Goal: Task Accomplishment & Management: Manage account settings

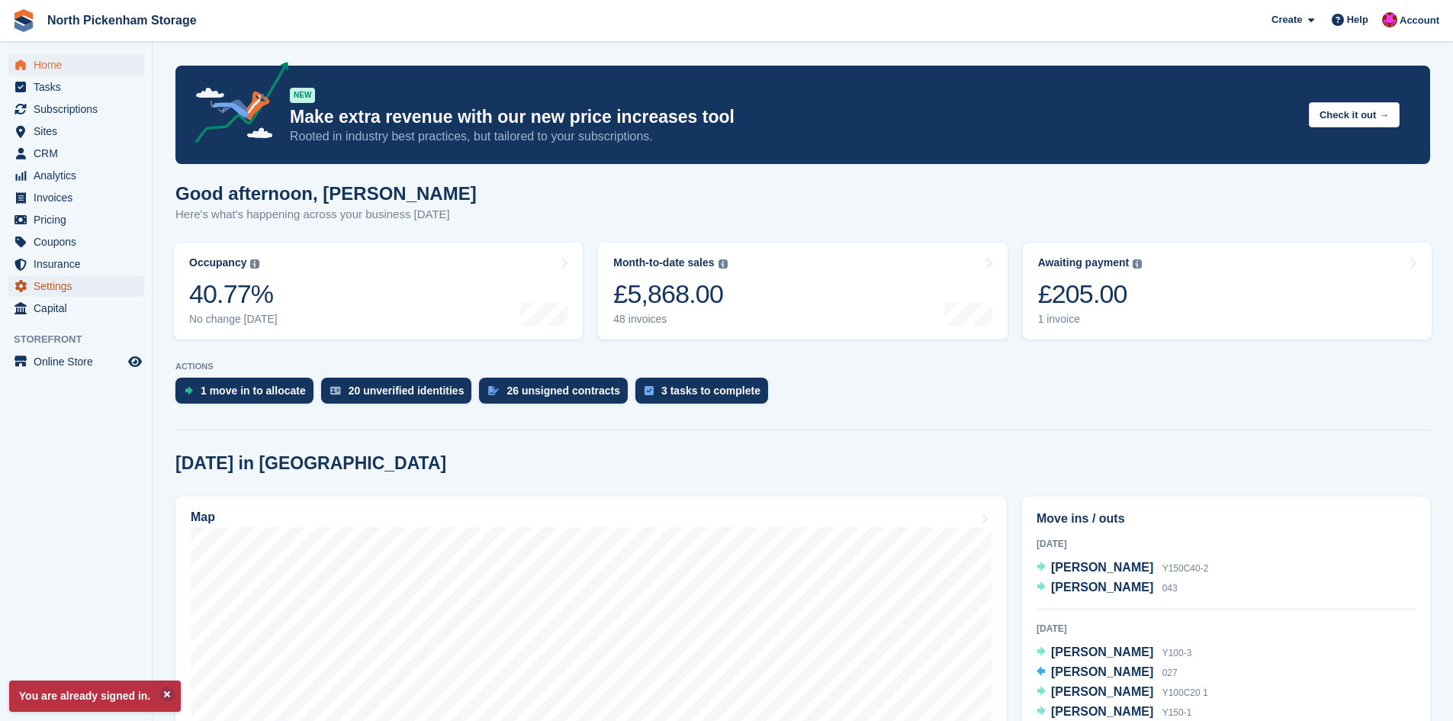
click at [58, 288] on span "Settings" at bounding box center [80, 285] width 92 height 21
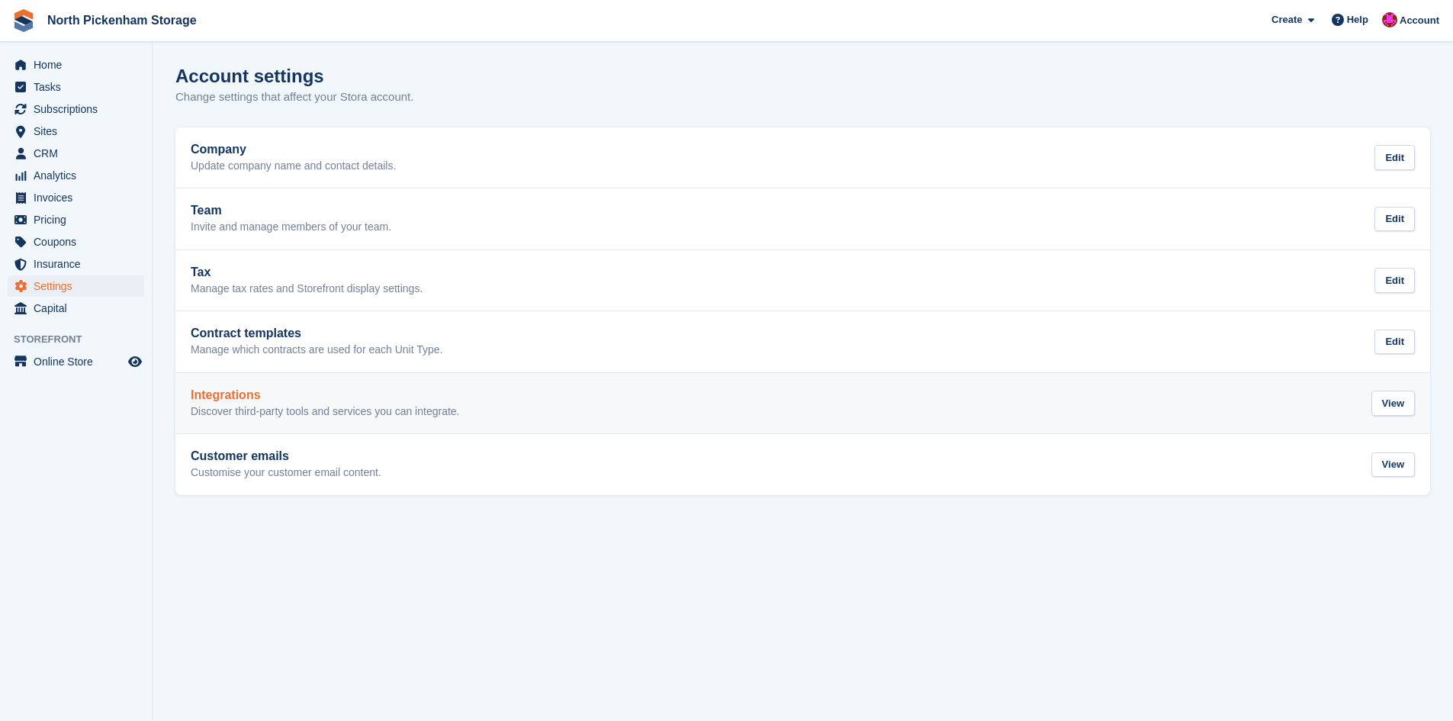
click at [411, 391] on h2 "Integrations" at bounding box center [325, 395] width 269 height 14
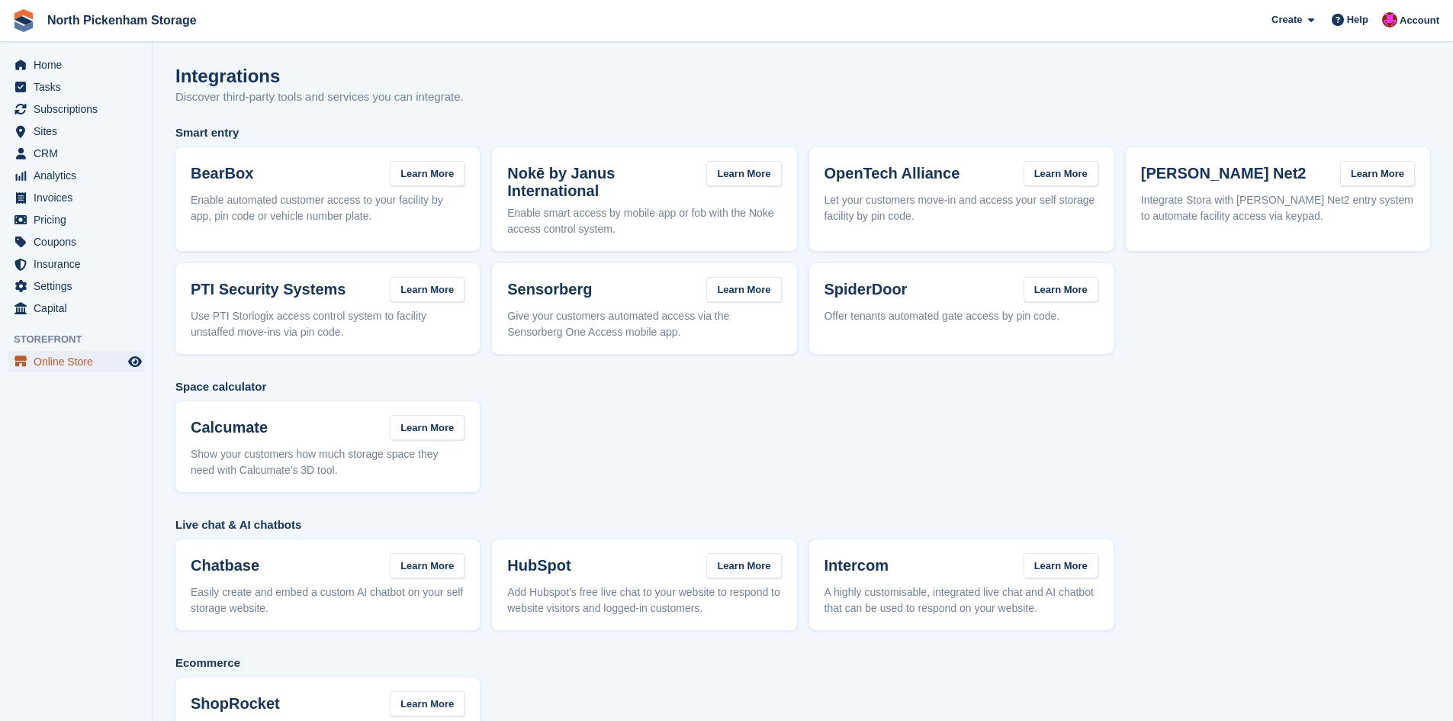
click at [62, 352] on span "Online Store" at bounding box center [80, 361] width 92 height 21
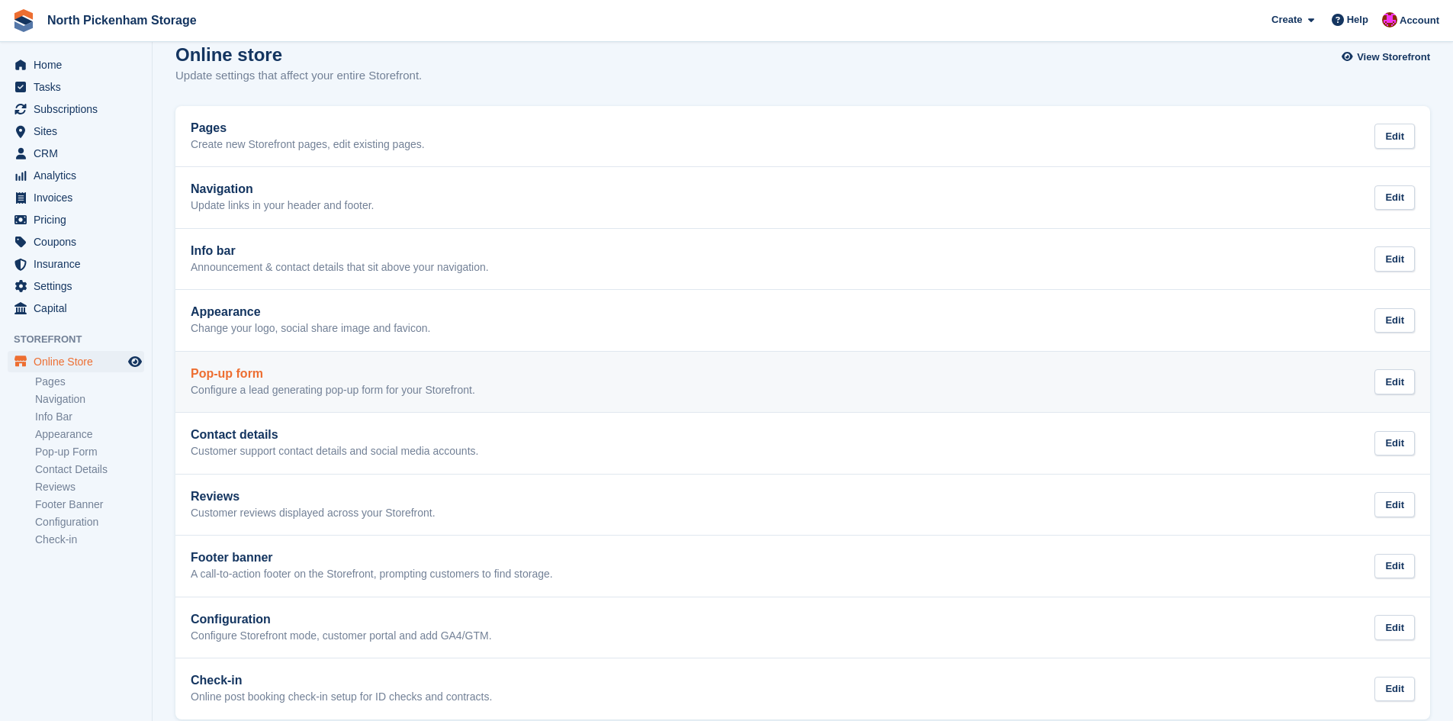
scroll to position [43, 0]
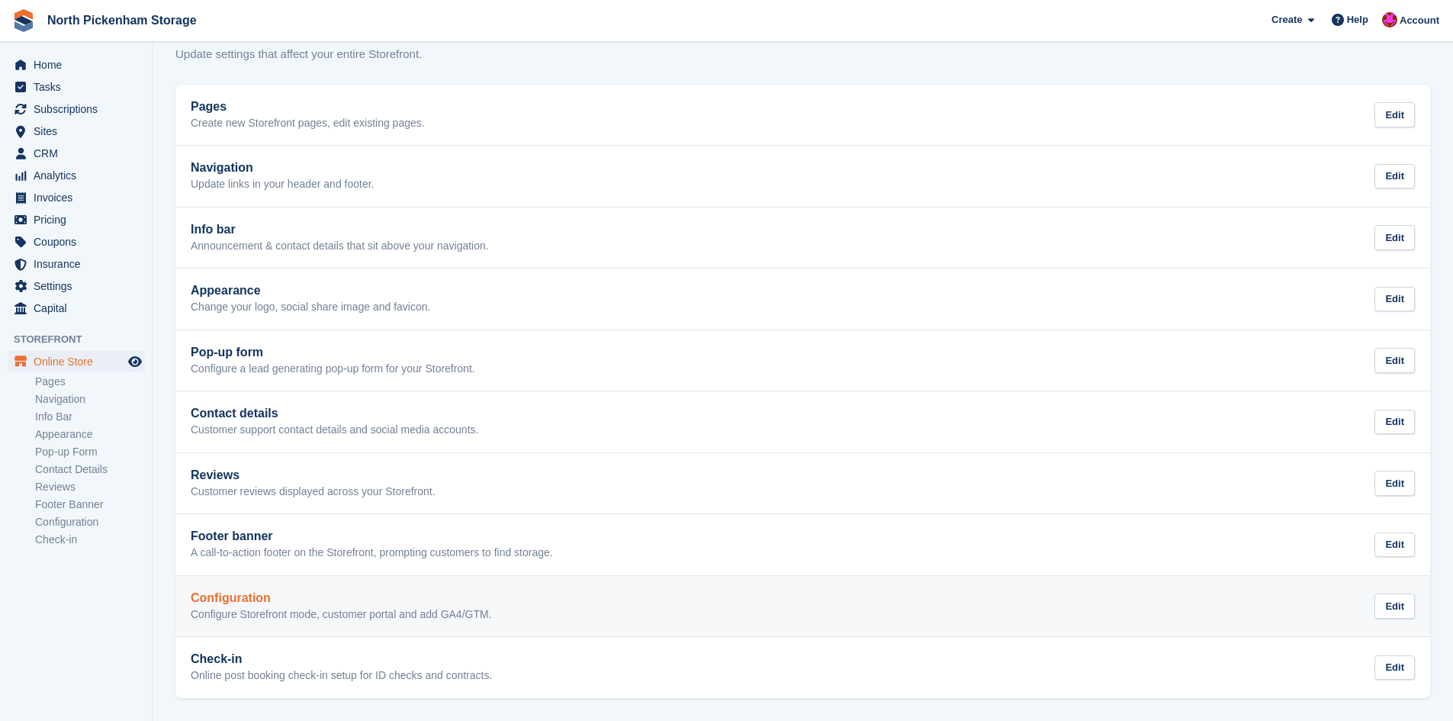
click at [509, 610] on div "Configuration Configure Storefront mode, customer portal and add GA4/GTM. Edit" at bounding box center [803, 606] width 1224 height 31
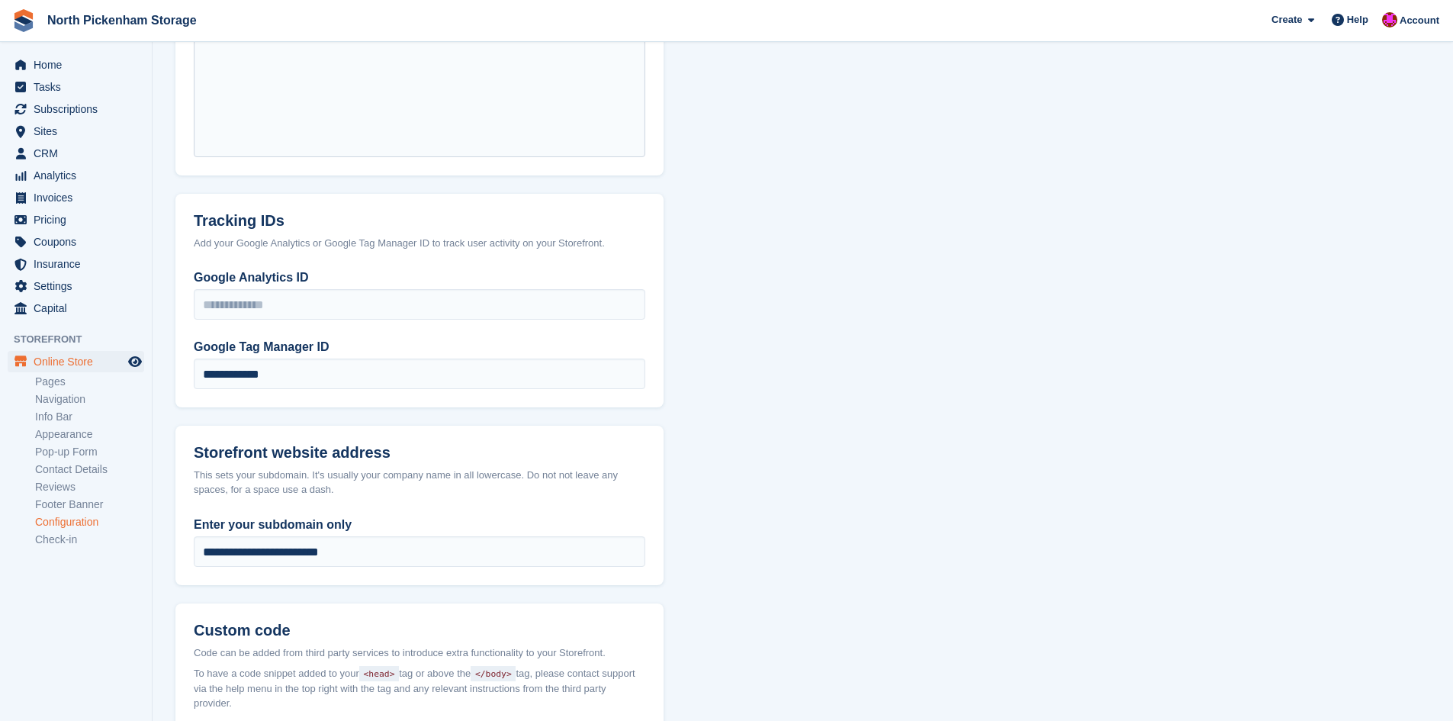
scroll to position [687, 0]
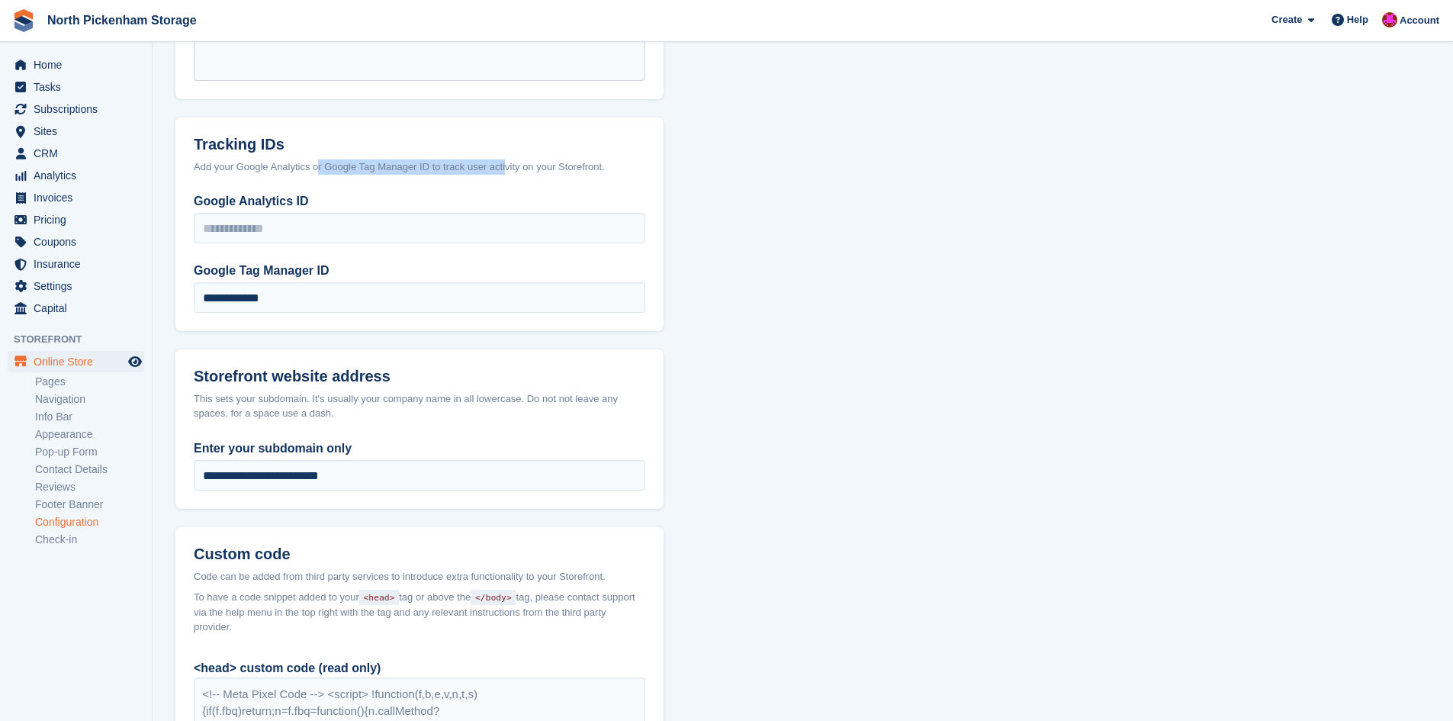
drag, startPoint x: 323, startPoint y: 162, endPoint x: 505, endPoint y: 167, distance: 181.7
click at [505, 167] on div "Add your Google Analytics or Google Tag Manager ID to track user activity on yo…" at bounding box center [420, 166] width 452 height 15
click at [697, 196] on section "Configuration Storefront set up Use Stora for your entire website The full Stor…" at bounding box center [803, 153] width 1301 height 1680
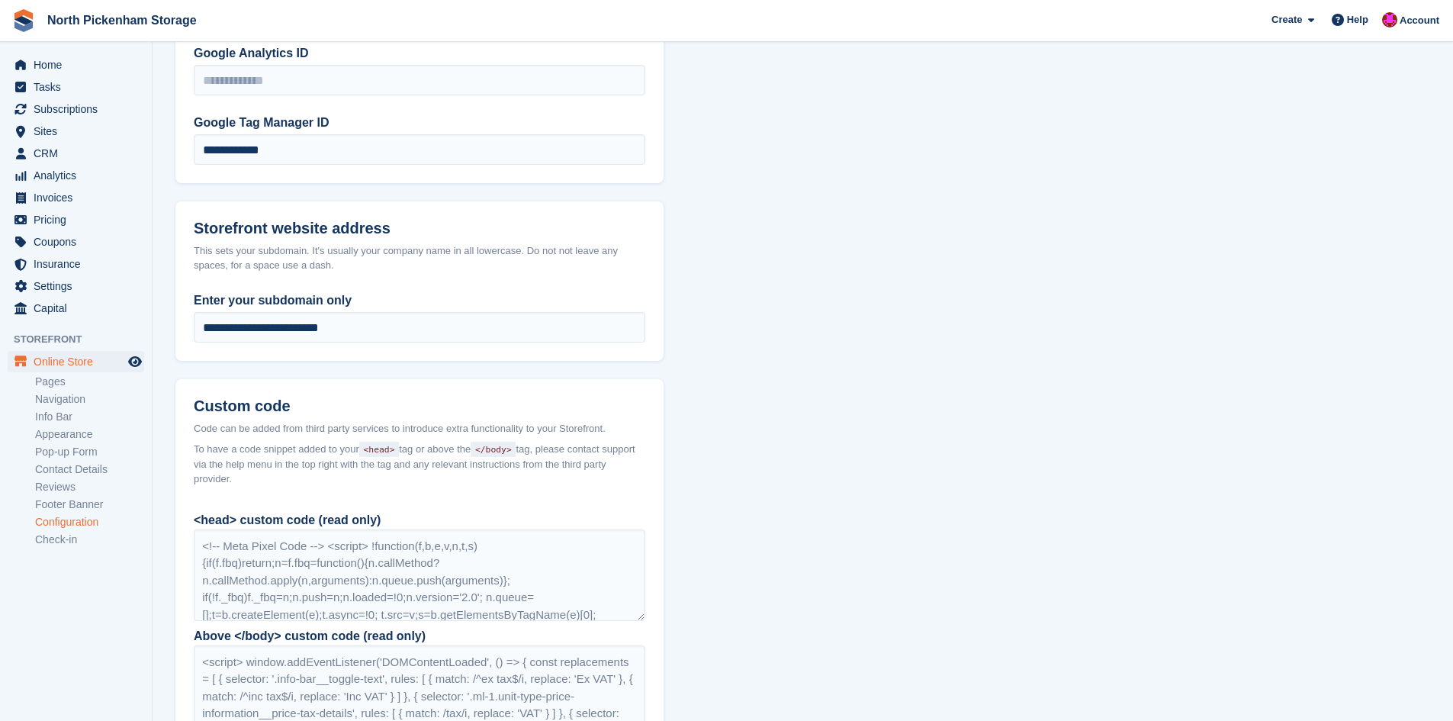
scroll to position [839, 0]
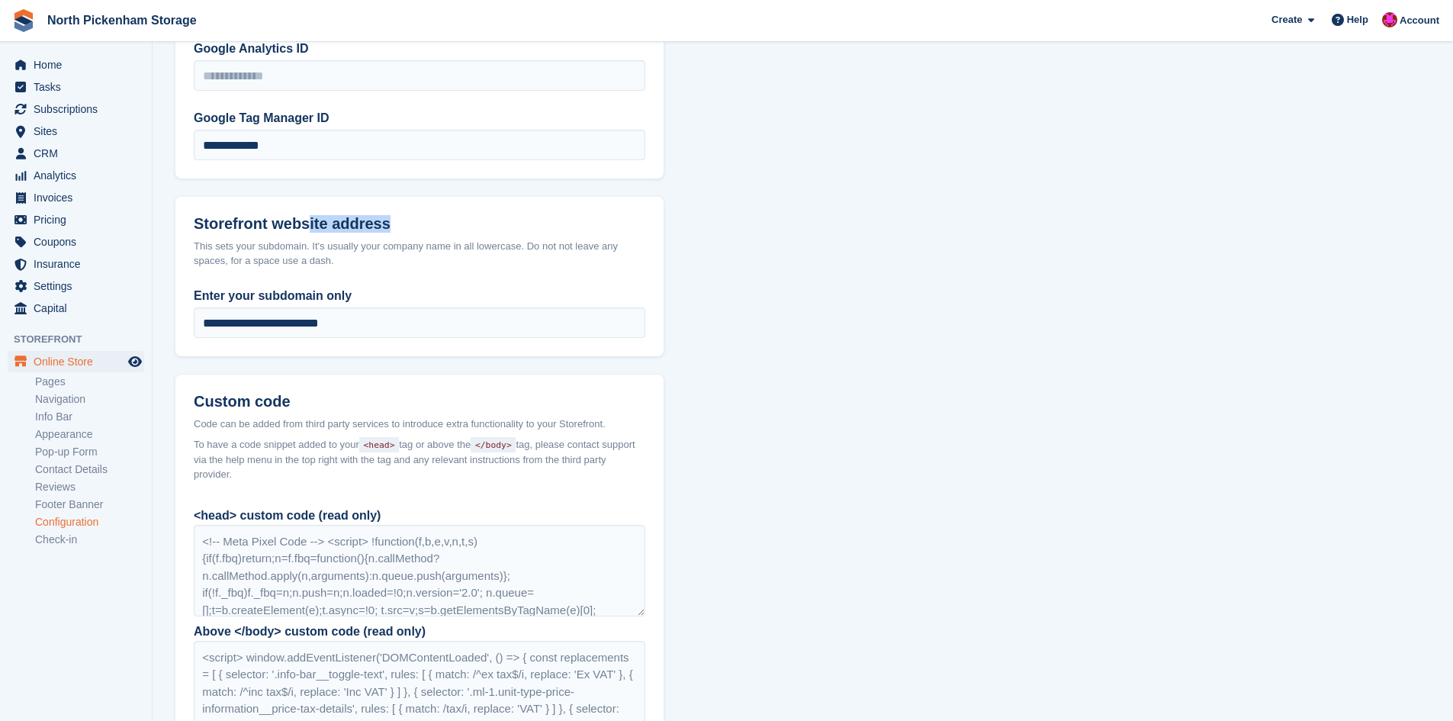
drag, startPoint x: 301, startPoint y: 220, endPoint x: 378, endPoint y: 219, distance: 77.1
click at [378, 219] on h2 "Storefront website address" at bounding box center [420, 224] width 452 height 18
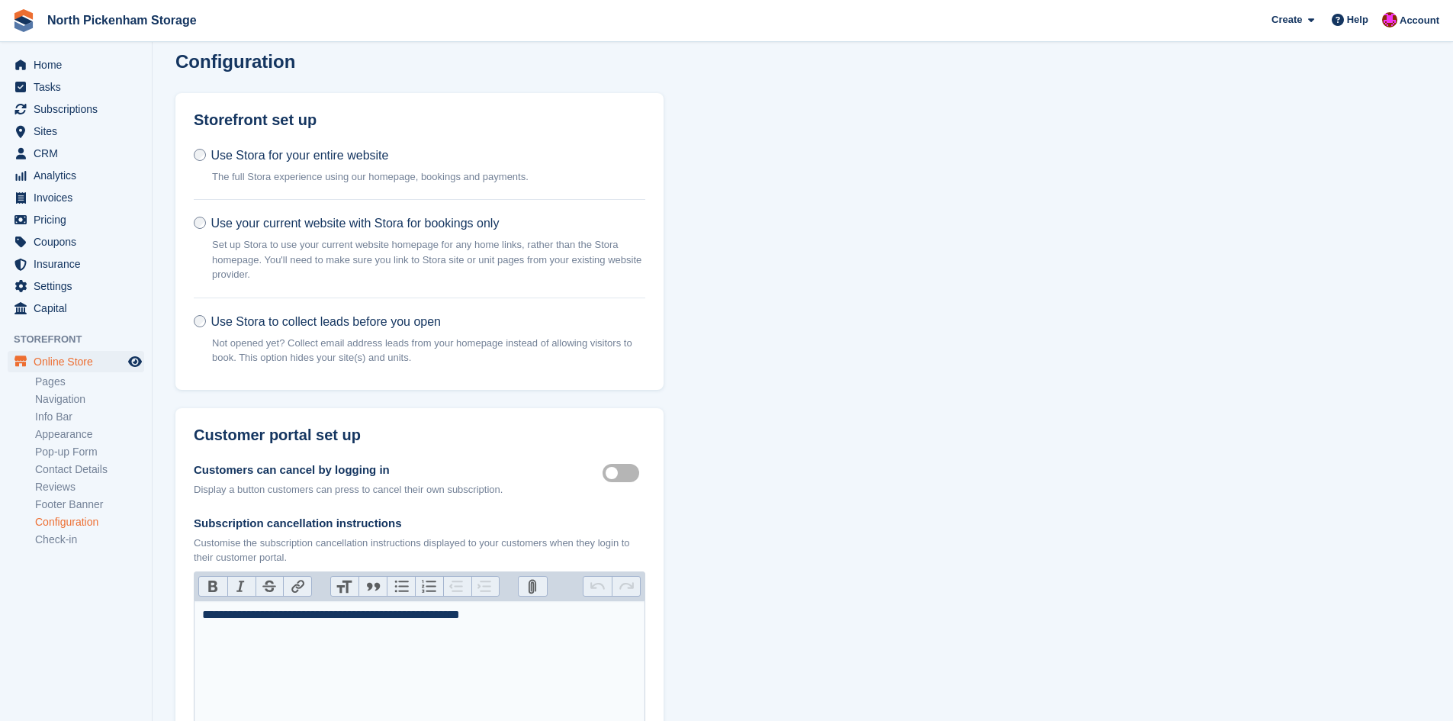
scroll to position [0, 0]
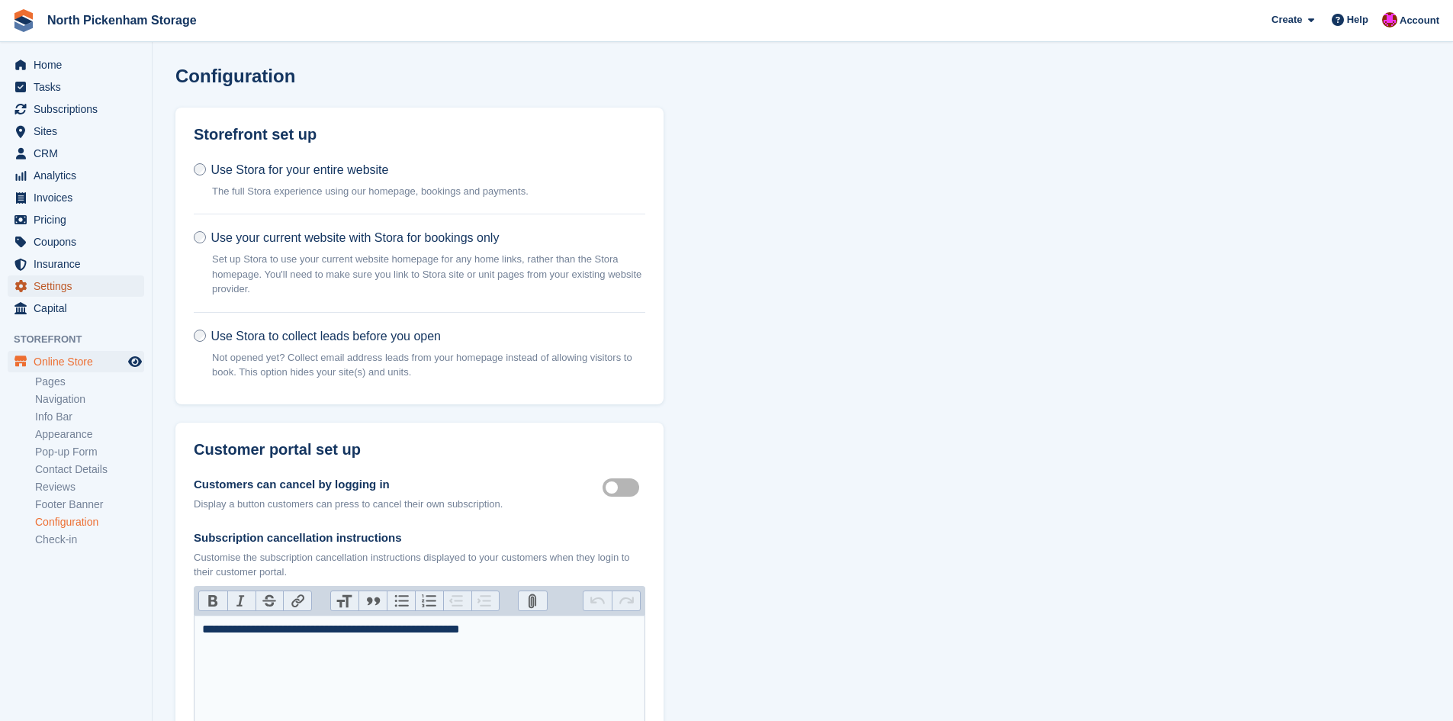
click at [64, 278] on span "Settings" at bounding box center [80, 285] width 92 height 21
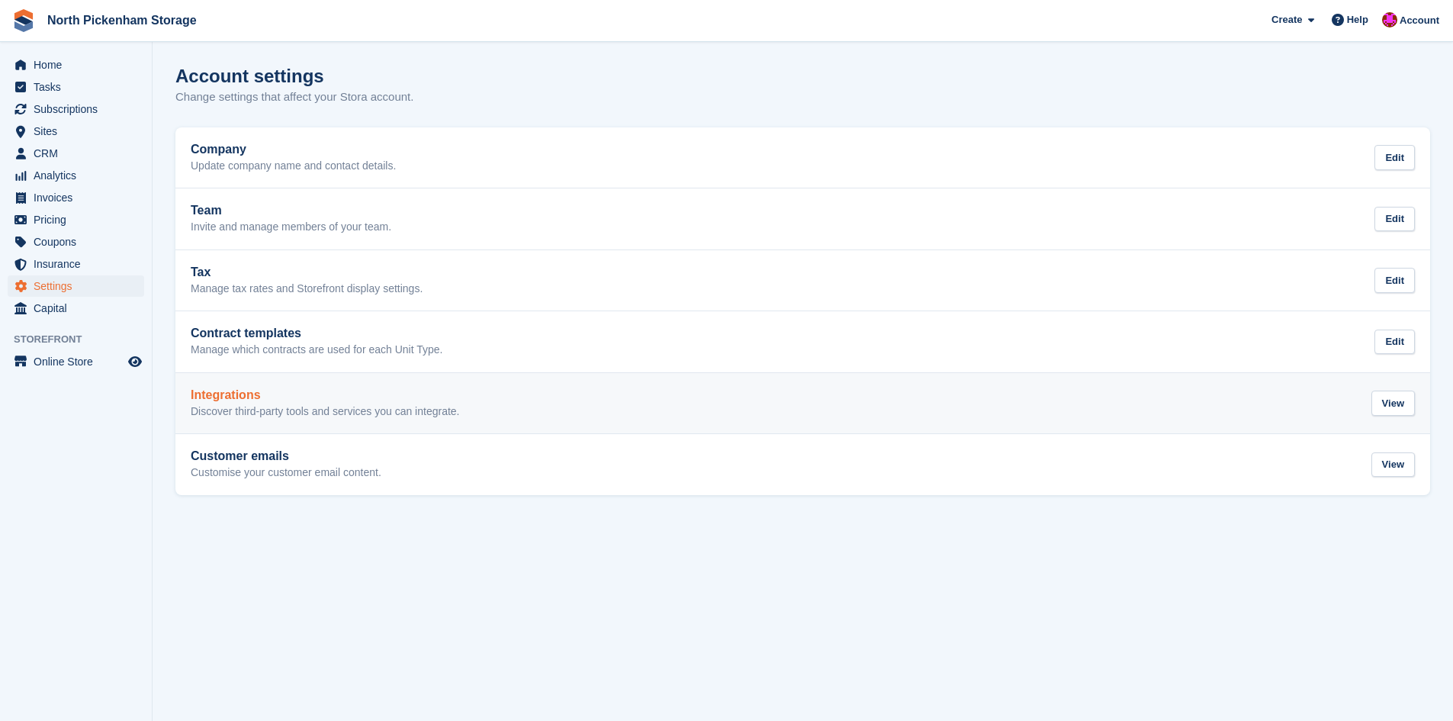
click at [282, 391] on h2 "Integrations" at bounding box center [325, 395] width 269 height 14
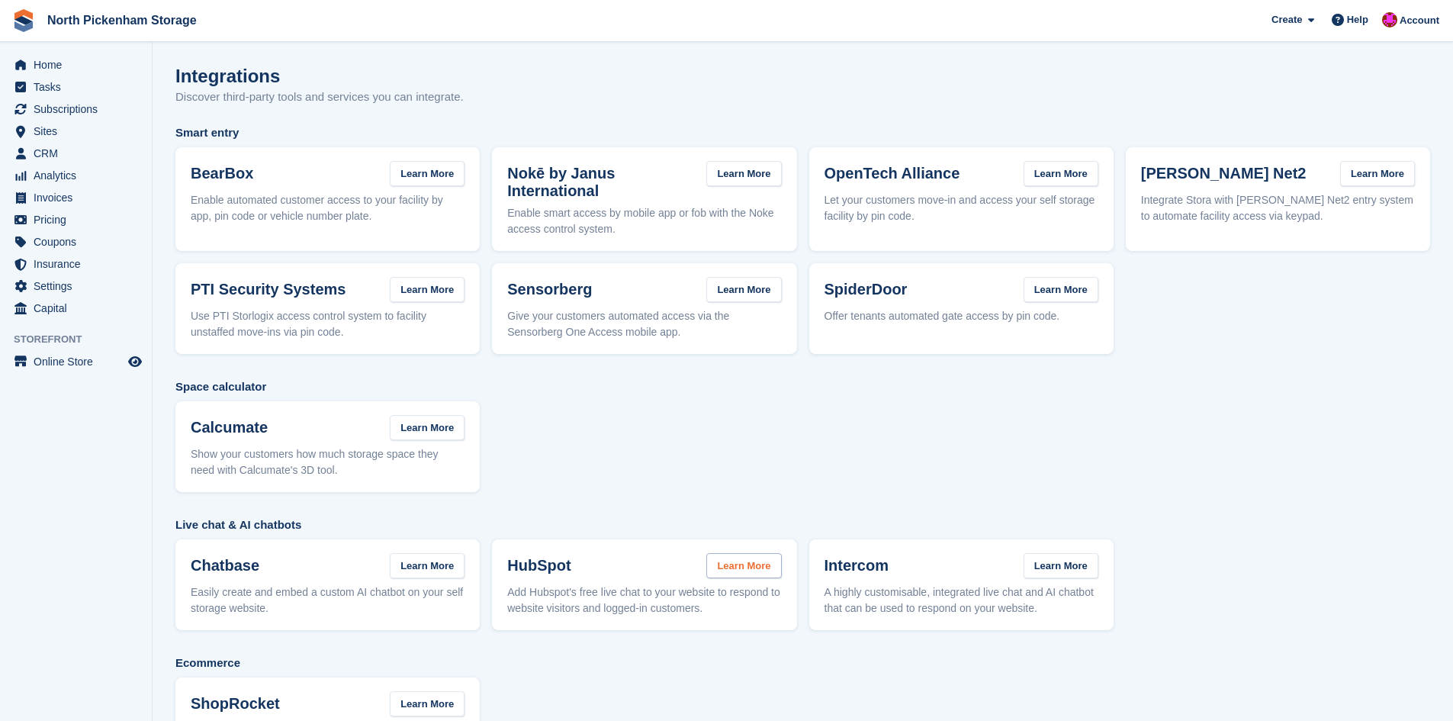
click at [756, 554] on div "HubSpot Learn More Add Hubspot's free live chat to your website to respond to w…" at bounding box center [644, 584] width 304 height 91
click at [745, 568] on link "Learn More" at bounding box center [743, 565] width 75 height 25
